Goal: Ask a question

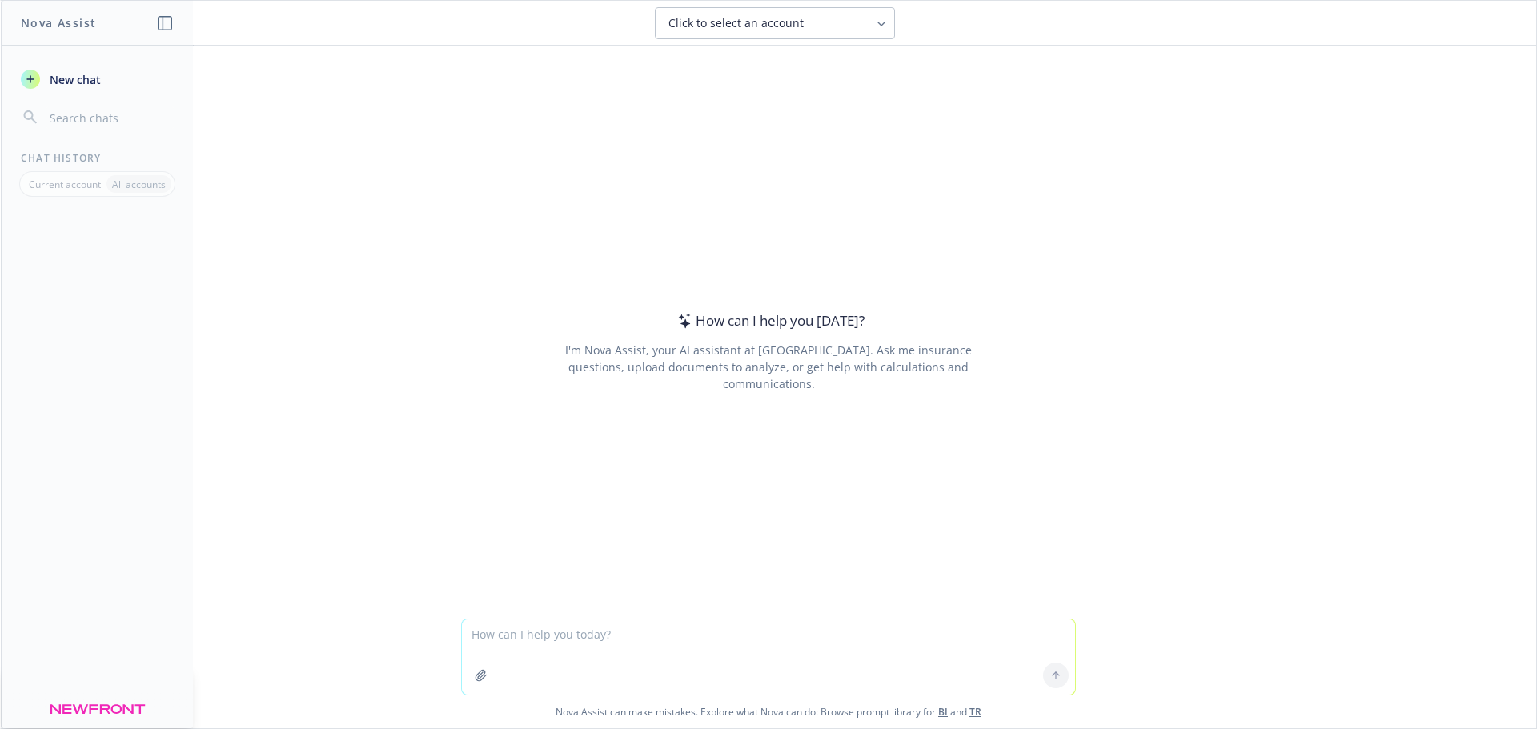
click at [580, 628] on textarea at bounding box center [768, 656] width 613 height 75
drag, startPoint x: 469, startPoint y: 631, endPoint x: 492, endPoint y: 624, distance: 24.3
click at [470, 631] on textarea "Can you summarize the recent news on the executive order" at bounding box center [768, 656] width 613 height 75
click at [856, 632] on textarea "Hello! Can you summarize the recent news on the executive order" at bounding box center [768, 656] width 613 height 75
type textarea "Hello! Can you summarize the recent news on the executive order around private …"
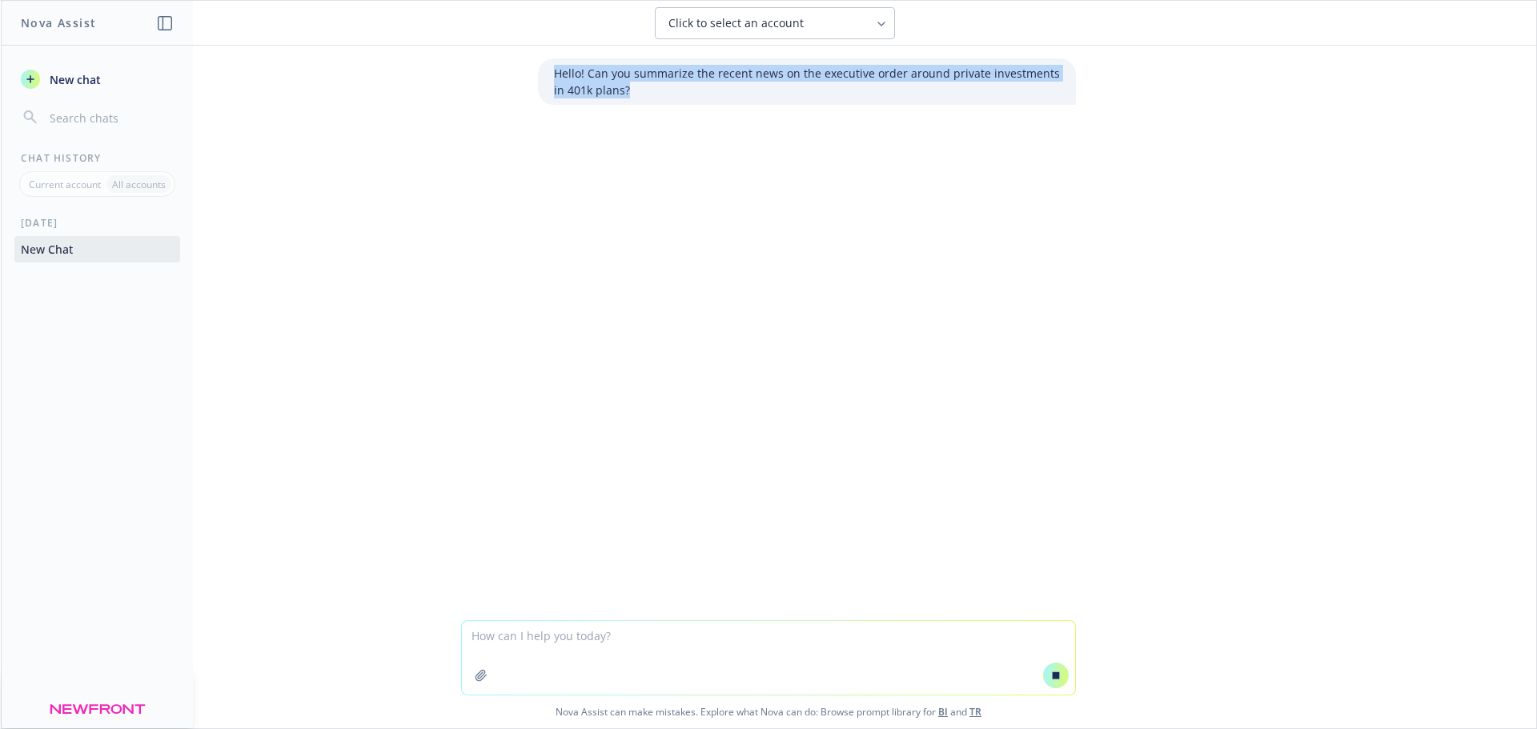
drag, startPoint x: 623, startPoint y: 90, endPoint x: 543, endPoint y: 74, distance: 81.5
click at [543, 74] on div "Hello! Can you summarize the recent news on the executive order around private …" at bounding box center [807, 81] width 538 height 46
copy p "Hello! Can you summarize the recent news on the executive order around private …"
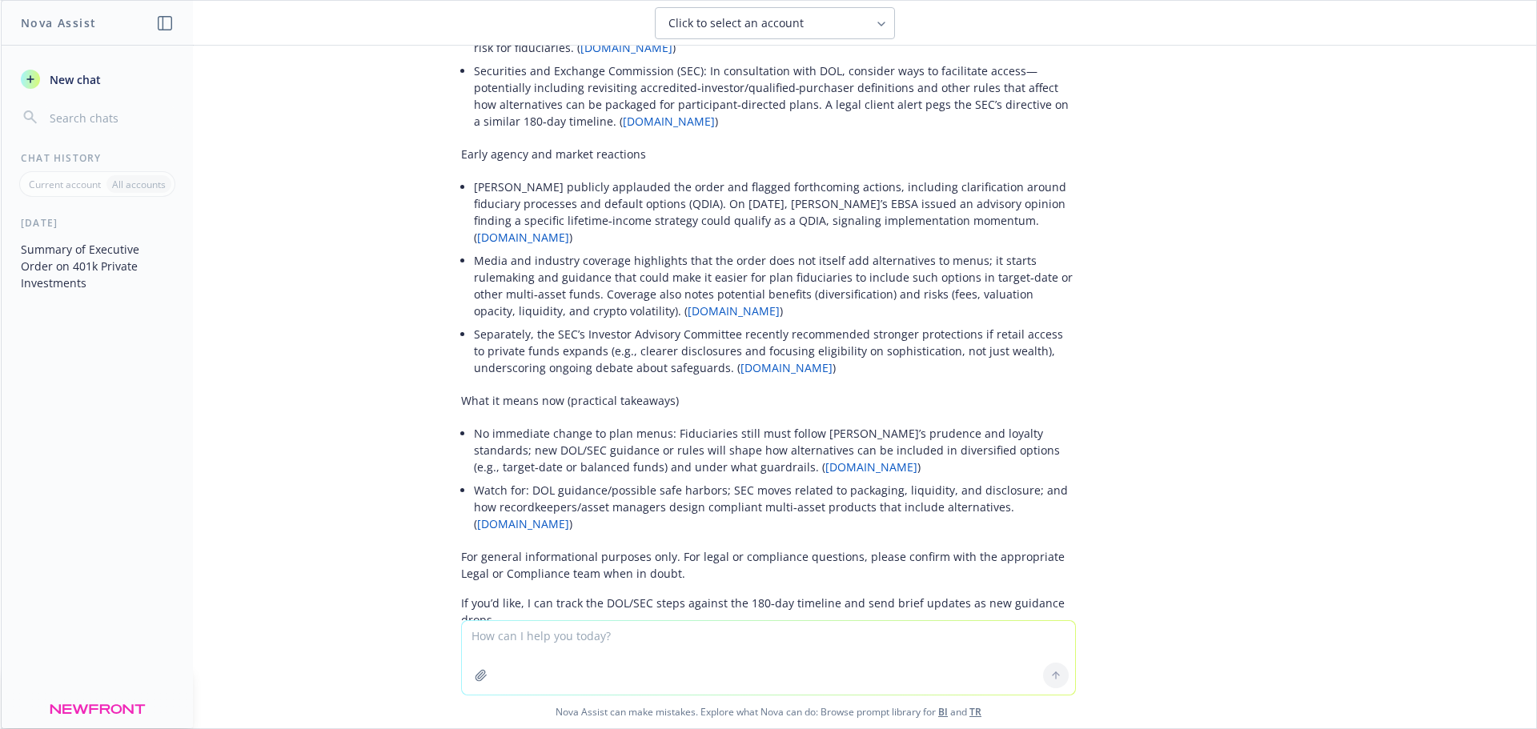
scroll to position [368, 0]
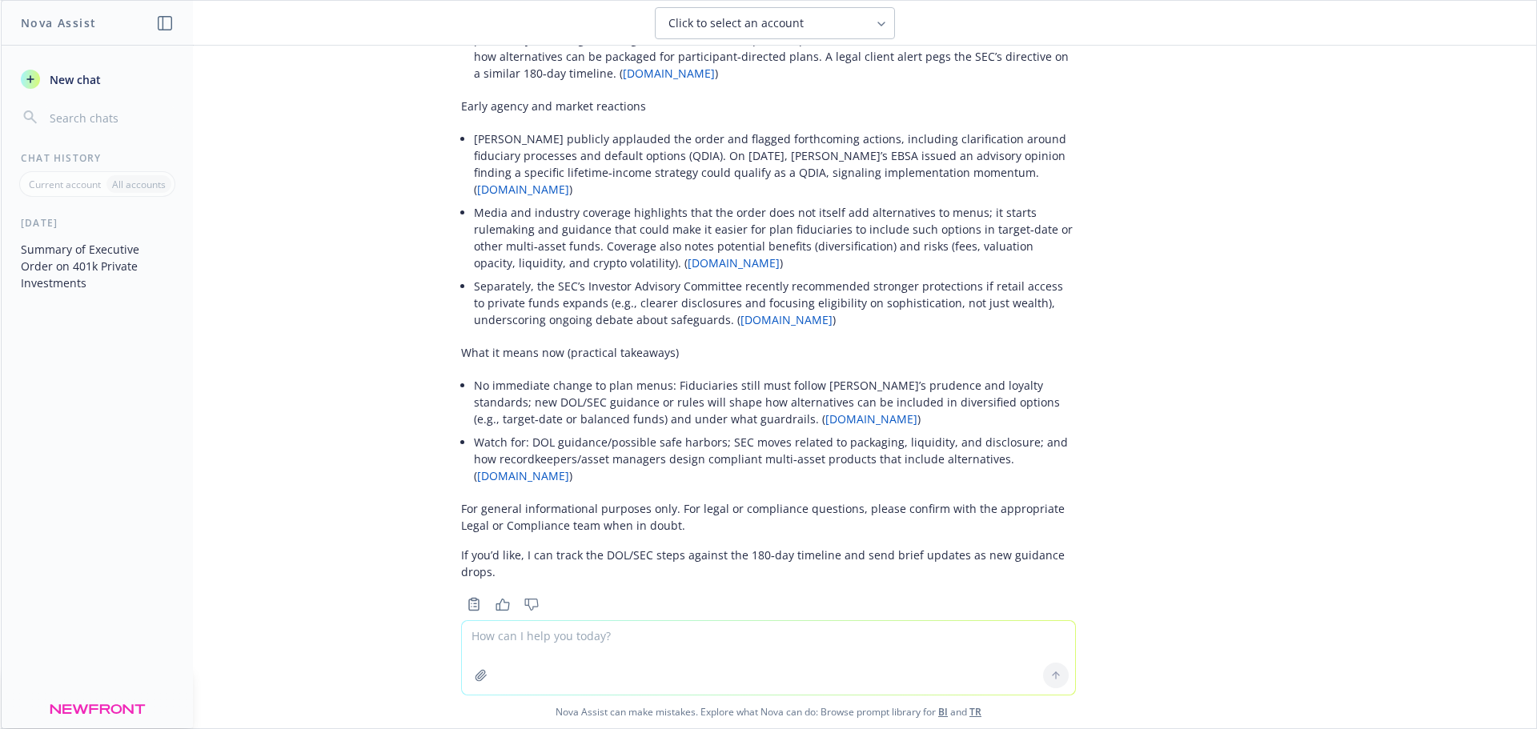
click at [495, 599] on icon "button" at bounding box center [502, 605] width 14 height 12
